Goal: Information Seeking & Learning: Learn about a topic

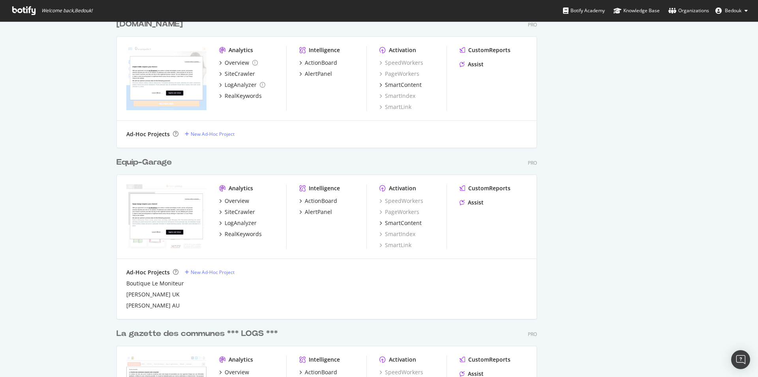
scroll to position [359, 0]
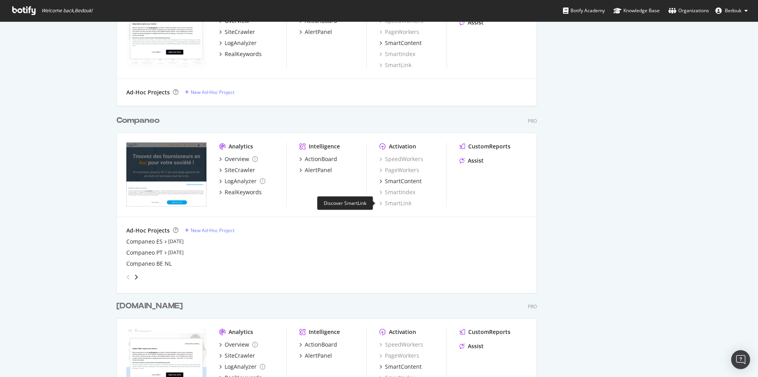
click at [399, 203] on div "SmartLink" at bounding box center [396, 203] width 32 height 8
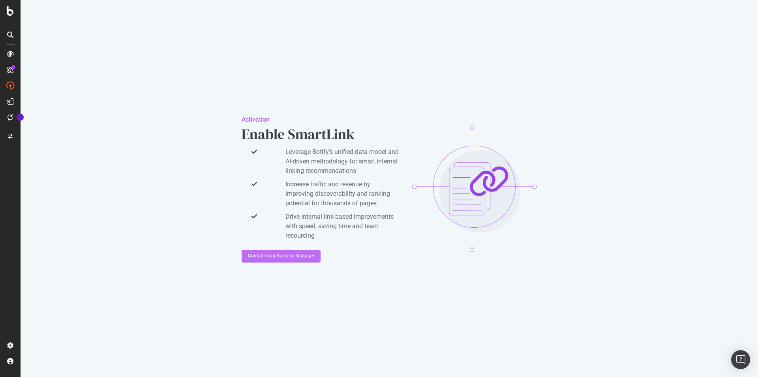
click at [290, 252] on div "Contact your Success Manager" at bounding box center [281, 256] width 66 height 12
click at [10, 13] on icon at bounding box center [10, 10] width 7 height 9
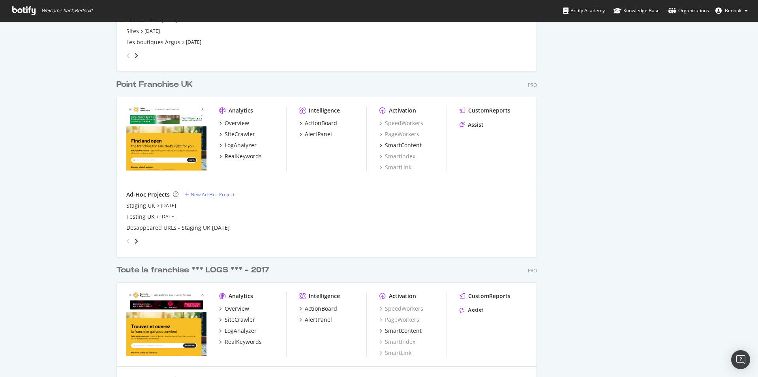
scroll to position [1652, 0]
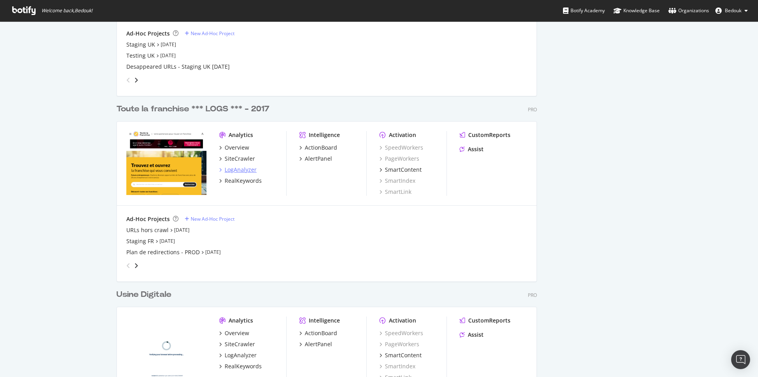
click at [239, 169] on div "LogAnalyzer" at bounding box center [241, 170] width 32 height 8
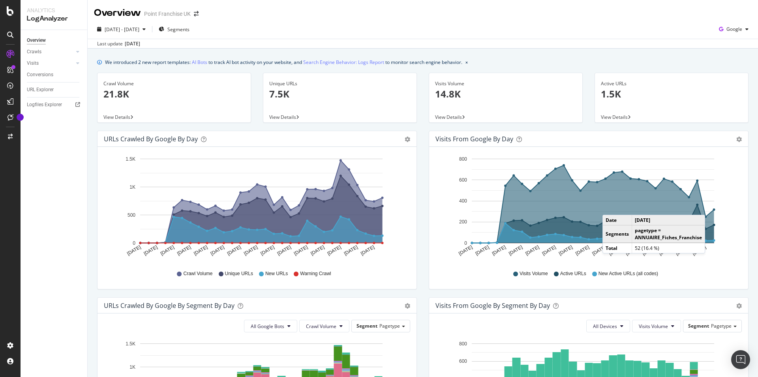
click at [64, 223] on div "Overview Crawls Daily Distribution Segments Distribution HTTP Codes Resources V…" at bounding box center [54, 203] width 67 height 347
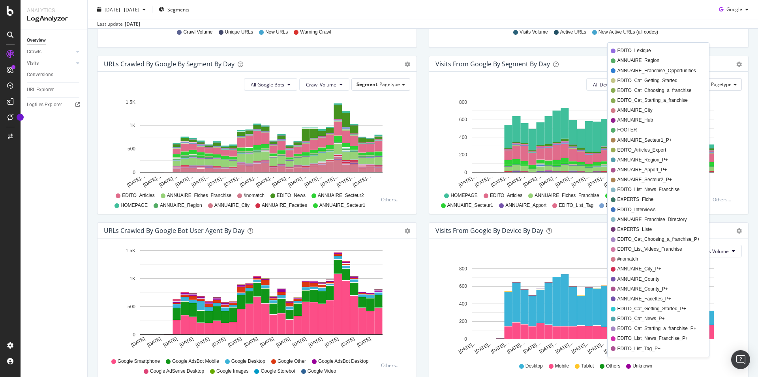
scroll to position [281, 0]
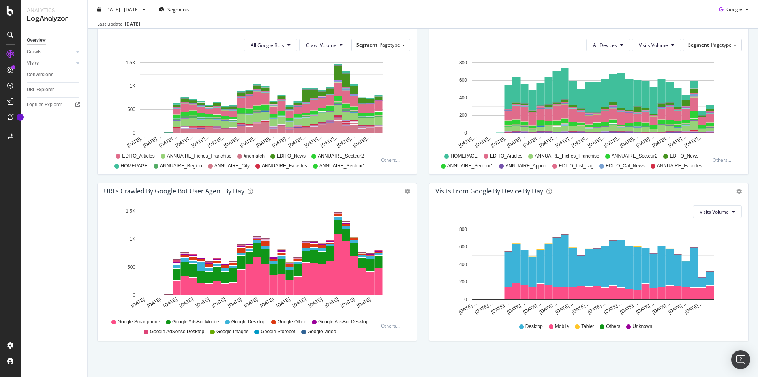
click at [71, 162] on div "Overview Crawls Daily Distribution Segments Distribution HTTP Codes Resources V…" at bounding box center [54, 203] width 67 height 347
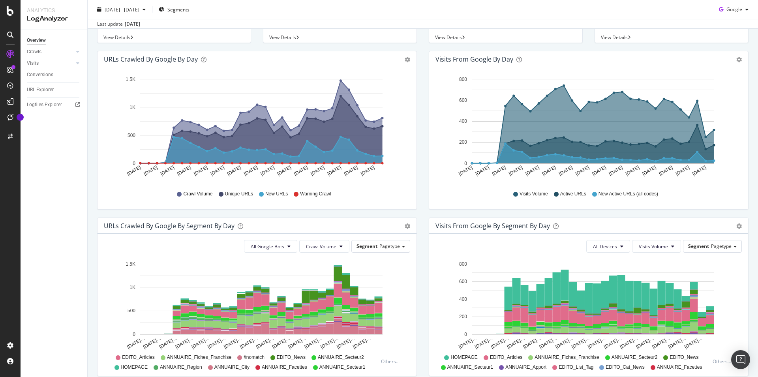
scroll to position [0, 0]
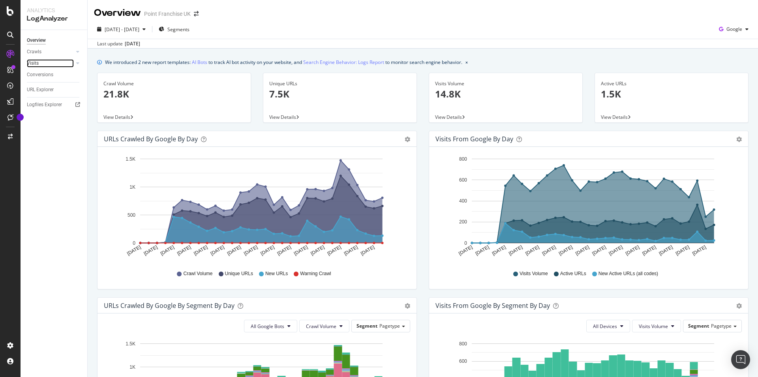
click at [45, 65] on link "Visits" at bounding box center [50, 63] width 47 height 8
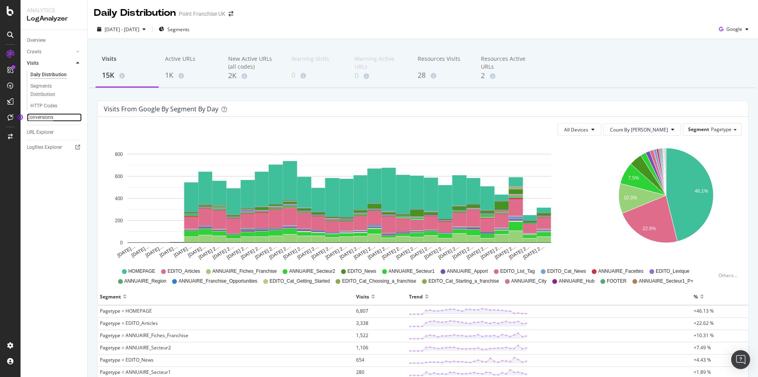
click at [44, 116] on div "Conversions" at bounding box center [40, 117] width 26 height 8
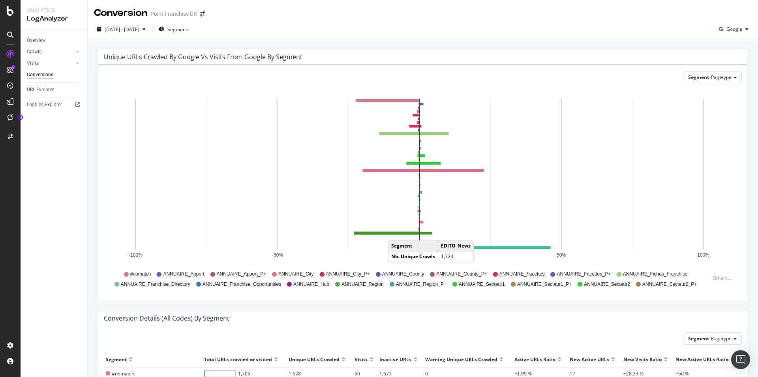
click at [396, 233] on rect "A chart." at bounding box center [387, 233] width 65 height 2
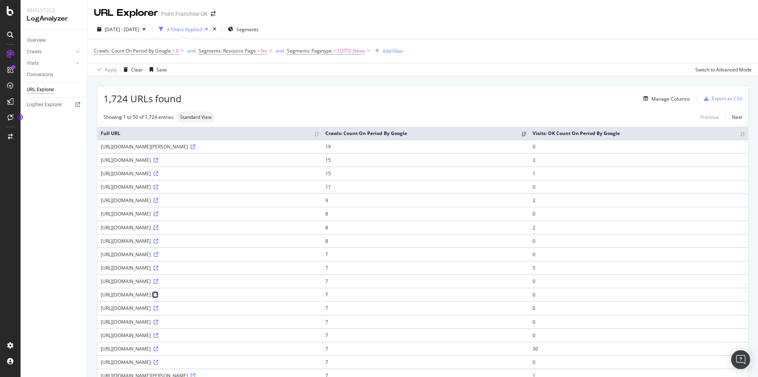
click at [158, 294] on icon at bounding box center [156, 295] width 5 height 5
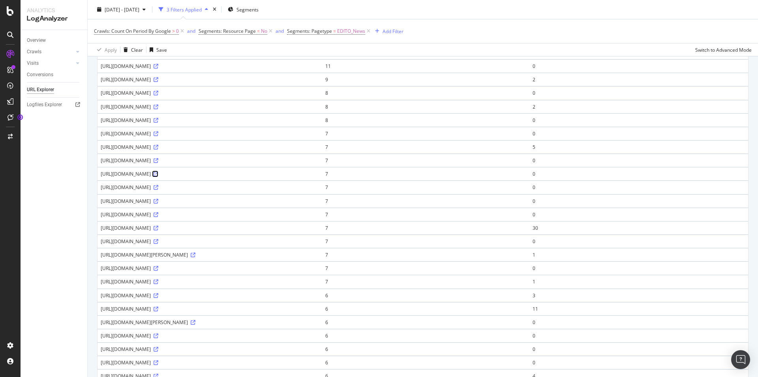
scroll to position [282, 0]
click at [158, 271] on icon at bounding box center [156, 269] width 5 height 5
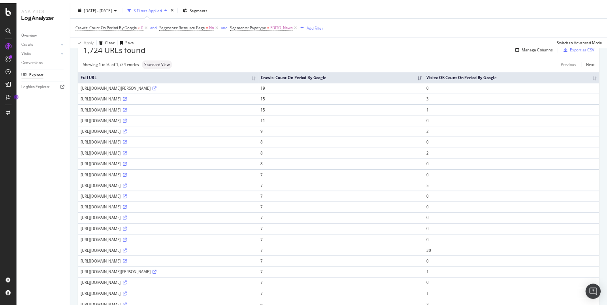
scroll to position [0, 0]
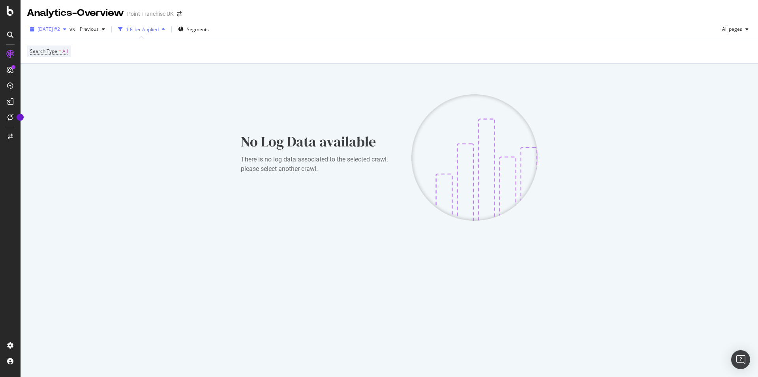
click at [60, 32] on span "[DATE] #2" at bounding box center [49, 29] width 23 height 7
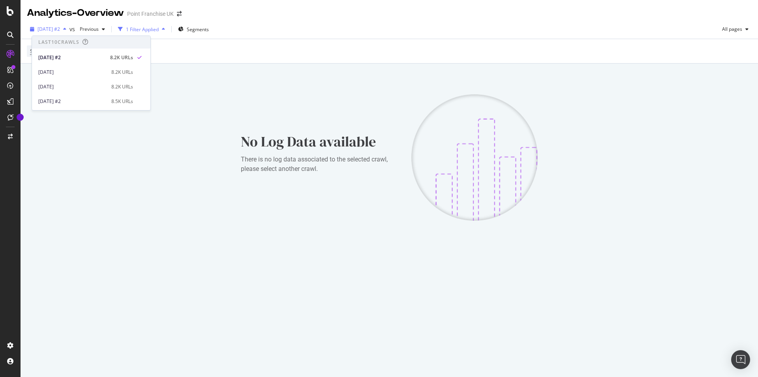
click at [60, 32] on span "[DATE] #2" at bounding box center [49, 29] width 23 height 7
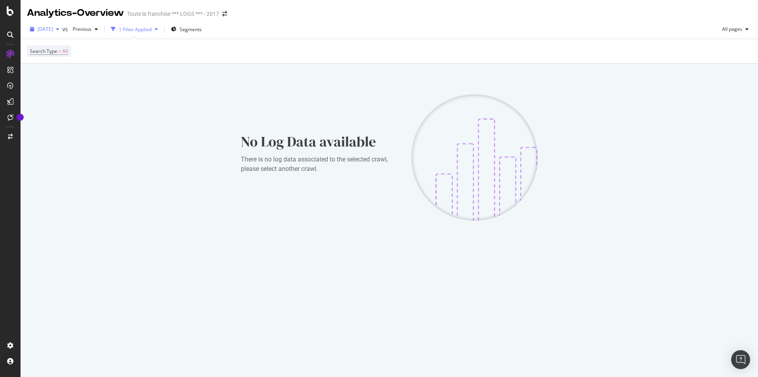
click at [53, 30] on span "[DATE]" at bounding box center [45, 29] width 15 height 7
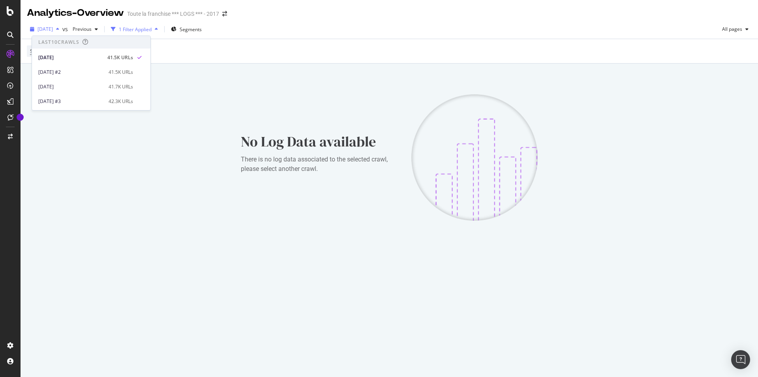
click at [53, 30] on span "[DATE]" at bounding box center [45, 29] width 15 height 7
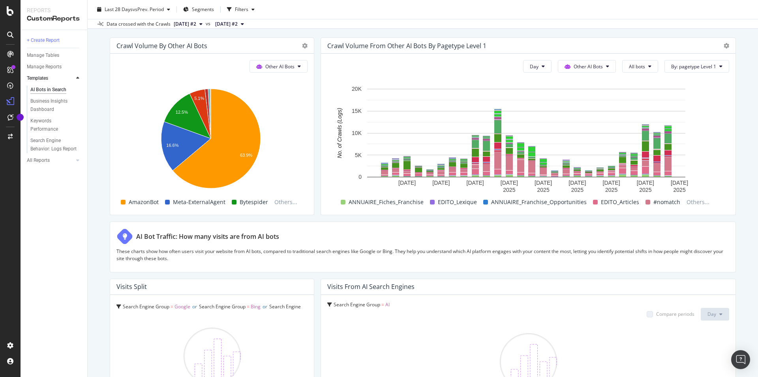
scroll to position [1298, 0]
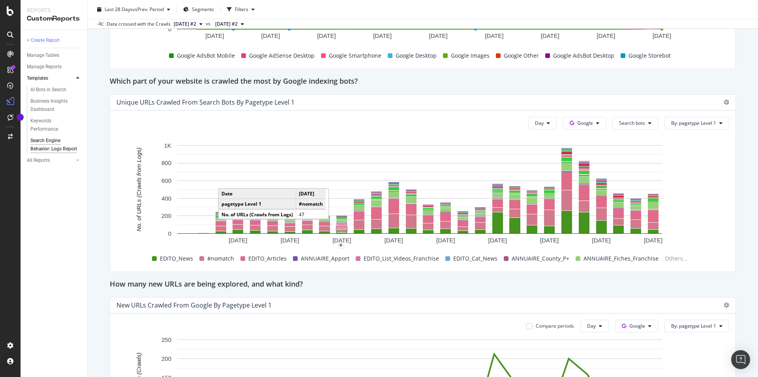
scroll to position [511, 0]
